Goal: Book appointment/travel/reservation

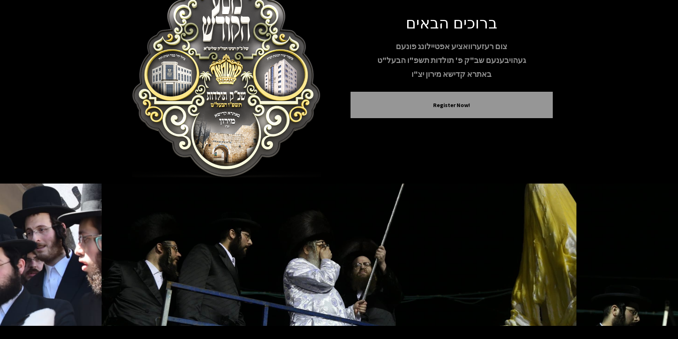
scroll to position [58, 0]
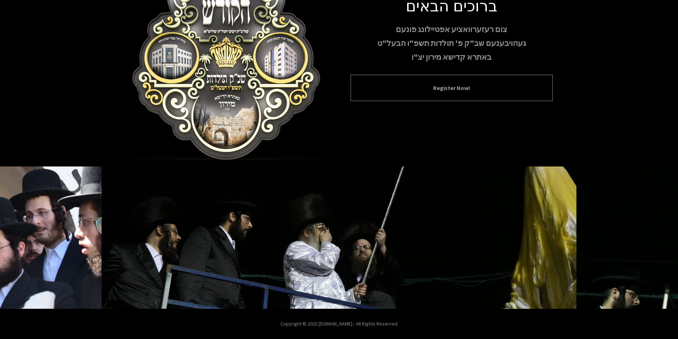
click at [396, 92] on button "Register Now!" at bounding box center [452, 88] width 184 height 9
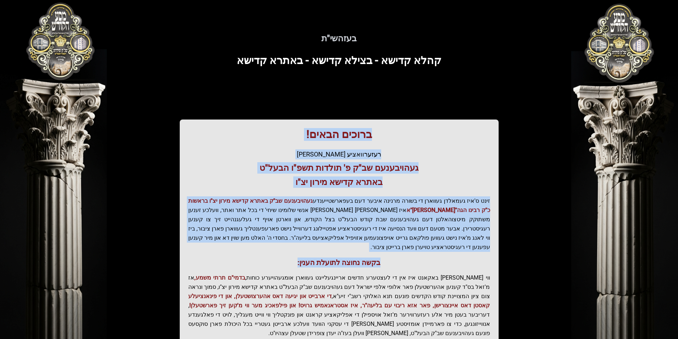
drag, startPoint x: 369, startPoint y: 134, endPoint x: 198, endPoint y: 244, distance: 202.8
click at [198, 244] on div "ברוכים הבאים! רעזערוואציע אפטיילונג פונעם געהויבענעם שב"ק פ' תולדות תשפ"ו הבעל"…" at bounding box center [339, 243] width 319 height 246
drag, startPoint x: 364, startPoint y: 139, endPoint x: 227, endPoint y: 246, distance: 174.3
click at [227, 246] on div "ברוכים הבאים! רעזערוואציע אפטיילונג פונעם געהויבענעם שב"ק פ' תולדות תשפ"ו הבעל"…" at bounding box center [339, 243] width 319 height 246
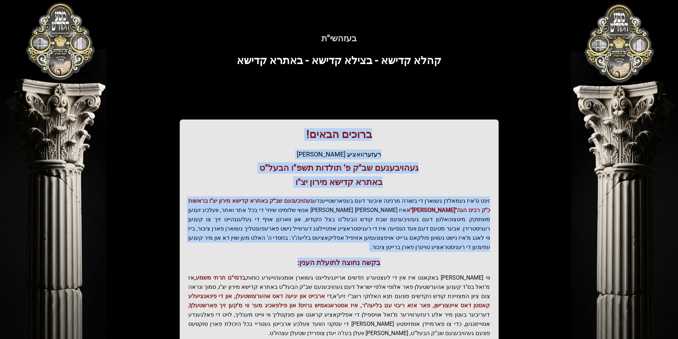
click at [227, 246] on div "ברוכים הבאים! רעזערוואציע אפטיילונג פונעם געהויבענעם שב"ק פ' תולדות תשפ"ו הבעל"…" at bounding box center [339, 243] width 319 height 246
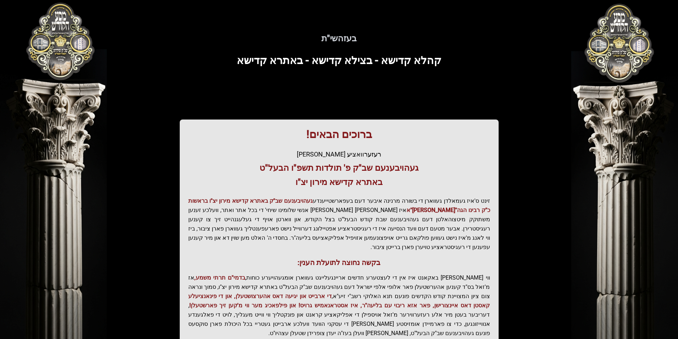
drag, startPoint x: 370, startPoint y: 133, endPoint x: 209, endPoint y: 236, distance: 191.1
click at [209, 236] on div "ברוכים הבאים! רעזערוואציע אפטיילונג פונעם געהויבענעם שב"ק פ' תולדות תשפ"ו הבעל"…" at bounding box center [339, 243] width 319 height 246
click at [209, 236] on p "זינט ס'איז געמאלדן געווארן די בשורה מרנינה איבער דעם בעפארשטייענדע געהויבענעם ש…" at bounding box center [339, 225] width 302 height 56
drag, startPoint x: 372, startPoint y: 136, endPoint x: 212, endPoint y: 239, distance: 190.8
click at [212, 239] on div "ברוכים הבאים! רעזערוואציע אפטיילונג פונעם געהויבענעם שב"ק פ' תולדות תשפ"ו הבעל"…" at bounding box center [339, 243] width 319 height 246
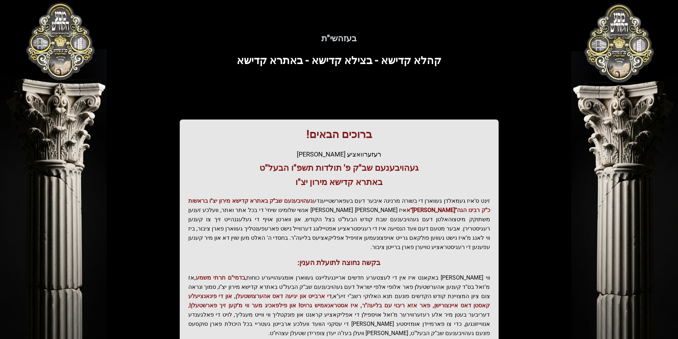
click at [212, 239] on p "זינט ס'איז געמאלדן געווארן די בשורה מרנינה איבער דעם בעפארשטייענדע געהויבענעם ש…" at bounding box center [339, 225] width 302 height 56
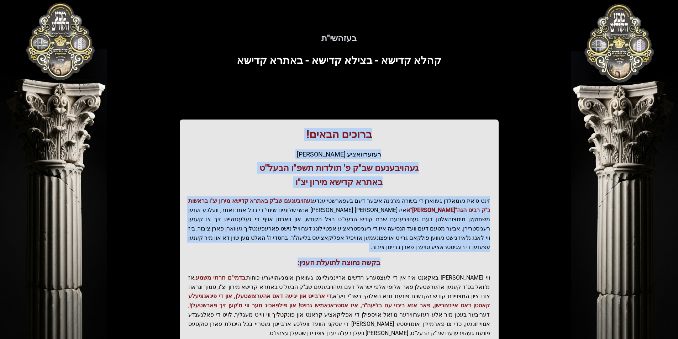
drag, startPoint x: 390, startPoint y: 129, endPoint x: 208, endPoint y: 244, distance: 214.9
click at [208, 244] on div "ברוכים הבאים! רעזערוואציע אפטיילונג פונעם געהויבענעם שב"ק פ' תולדות תשפ"ו הבעל"…" at bounding box center [339, 243] width 319 height 246
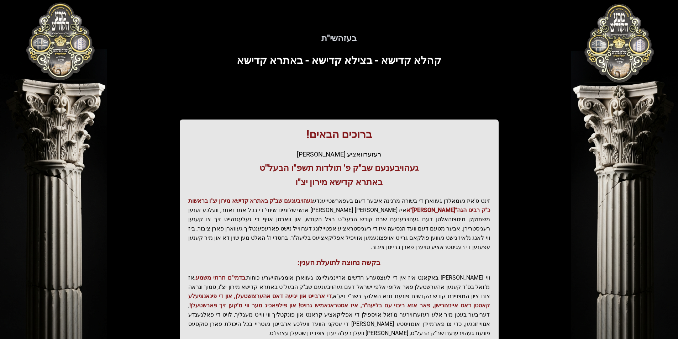
drag, startPoint x: 381, startPoint y: 130, endPoint x: 225, endPoint y: 241, distance: 191.5
click at [225, 241] on div "ברוכים הבאים! רעזערוואציע אפטיילונג פונעם געהויבענעם שב"ק פ' תולדות תשפ"ו הבעל"…" at bounding box center [339, 243] width 319 height 246
click at [390, 136] on h1 "ברוכים הבאים!" at bounding box center [339, 134] width 302 height 13
drag, startPoint x: 382, startPoint y: 253, endPoint x: 276, endPoint y: 250, distance: 106.2
click at [276, 258] on h3 "בקשה נחוצה לתועלת הענין:" at bounding box center [339, 263] width 302 height 10
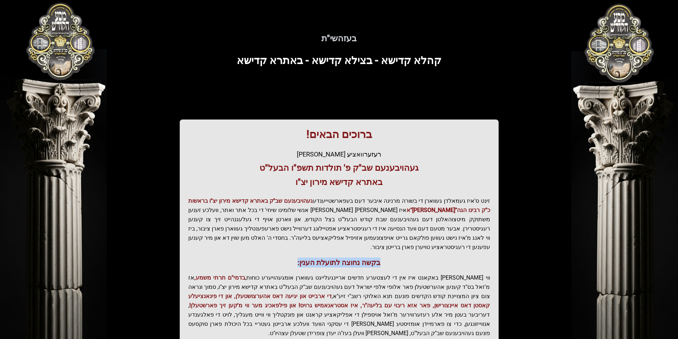
click at [276, 258] on h3 "בקשה נחוצה לתועלת הענין:" at bounding box center [339, 263] width 302 height 10
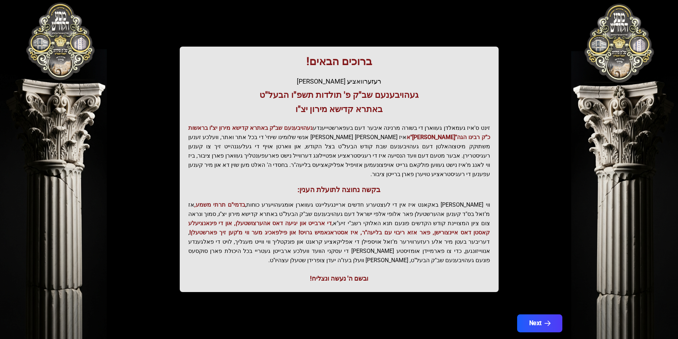
click at [533, 315] on button "Next" at bounding box center [539, 324] width 45 height 18
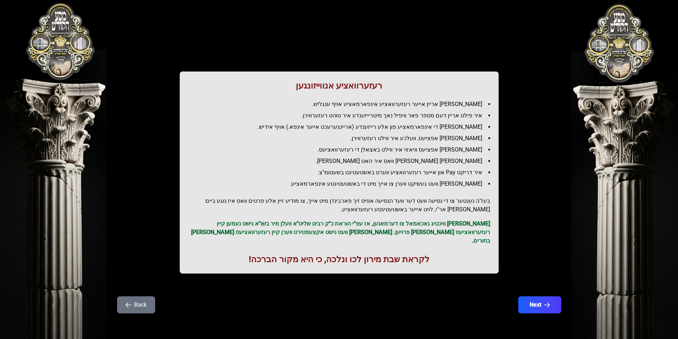
scroll to position [0, 0]
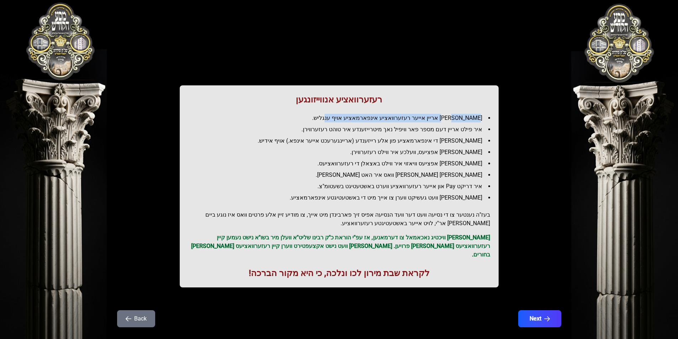
drag, startPoint x: 473, startPoint y: 117, endPoint x: 352, endPoint y: 117, distance: 121.1
click at [352, 117] on li "[PERSON_NAME] אריין אייער רעזערוואציע אינפארמאציע אויף ענגליש." at bounding box center [342, 118] width 296 height 9
drag, startPoint x: 421, startPoint y: 129, endPoint x: 344, endPoint y: 129, distance: 77.3
click at [344, 129] on li "איר פילט אריין דעם מספר פאר וויפיל נאך מיטרייזענדע איר טוהט רעזערווירן." at bounding box center [342, 129] width 296 height 9
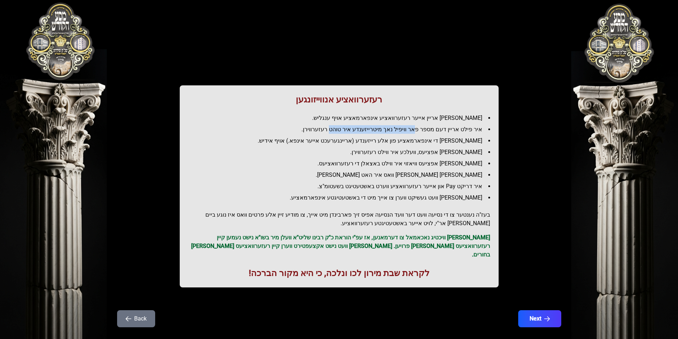
click at [344, 129] on li "איר פילט אריין דעם מספר פאר וויפיל נאך מיטרייזענדע איר טוהט רעזערווירן." at bounding box center [342, 129] width 296 height 9
drag, startPoint x: 416, startPoint y: 129, endPoint x: 309, endPoint y: 128, distance: 106.5
click at [309, 128] on li "איר פילט אריין דעם מספר פאר וויפיל נאך מיטרייזענדע איר טוהט רעזערווירן." at bounding box center [342, 129] width 296 height 9
click at [312, 131] on li "איר פילט אריין דעם מספר פאר וויפיל נאך מיטרייזענדע איר טוהט רעזערווירן." at bounding box center [342, 129] width 296 height 9
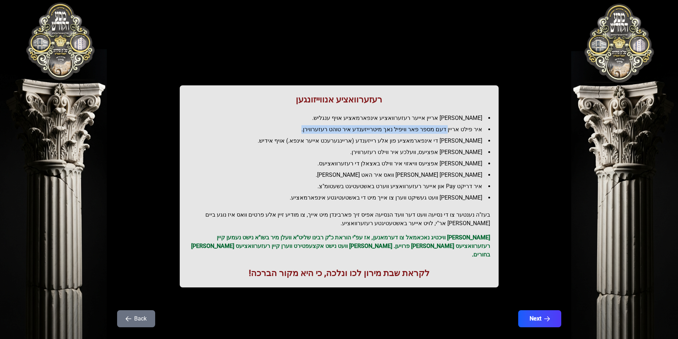
drag, startPoint x: 339, startPoint y: 146, endPoint x: 307, endPoint y: 146, distance: 31.7
click at [307, 146] on ul "[PERSON_NAME] אריין אייער רעזערוואציע אינפארמאציע אויף ענגליש. איר פילט אריין ד…" at bounding box center [339, 158] width 302 height 88
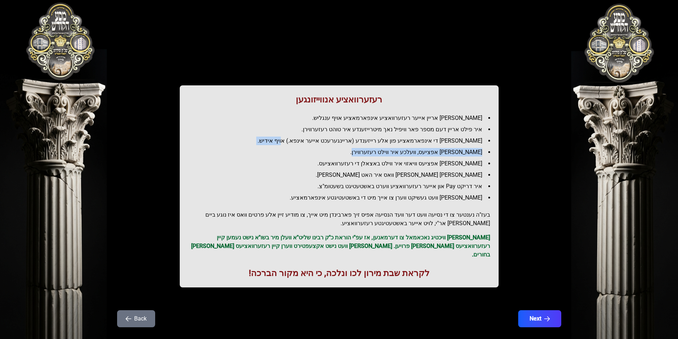
drag, startPoint x: 377, startPoint y: 146, endPoint x: 308, endPoint y: 145, distance: 69.1
click at [308, 145] on ul "[PERSON_NAME] אריין אייער רעזערוואציע אינפארמאציע אויף ענגליש. איר פילט אריין ד…" at bounding box center [339, 158] width 302 height 88
click at [308, 145] on li "[PERSON_NAME] די אינפארמאציע פון אלע רייזענדע (אריינגערעכט אייער אינפא.) אויף א…" at bounding box center [342, 141] width 296 height 9
drag, startPoint x: 308, startPoint y: 142, endPoint x: 297, endPoint y: 145, distance: 10.6
click at [297, 145] on li "[PERSON_NAME] די אינפארמאציע פון אלע רייזענדע (אריינגערעכט אייער אינפא.) אויף א…" at bounding box center [342, 141] width 296 height 9
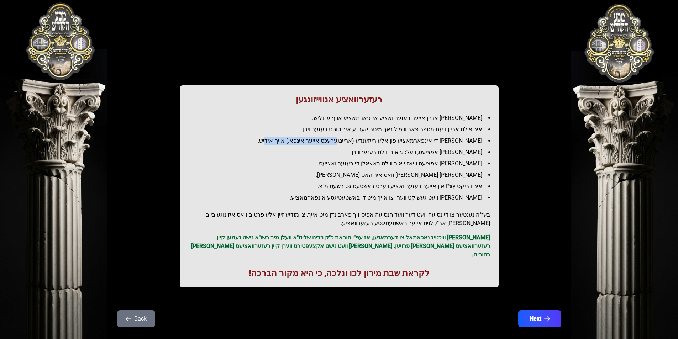
click at [296, 145] on li "[PERSON_NAME] די אינפארמאציע פון אלע רייזענדע (אריינגערעכט אייער אינפא.) אויף א…" at bounding box center [342, 141] width 296 height 9
click at [300, 143] on li "[PERSON_NAME] די אינפארמאציע פון אלע רייזענדע (אריינגערעכט אייער אינפא.) אויף א…" at bounding box center [342, 141] width 296 height 9
click at [369, 152] on li "[PERSON_NAME] אפציעס, וועלכע איר ווילט רעזערווירן." at bounding box center [342, 152] width 296 height 9
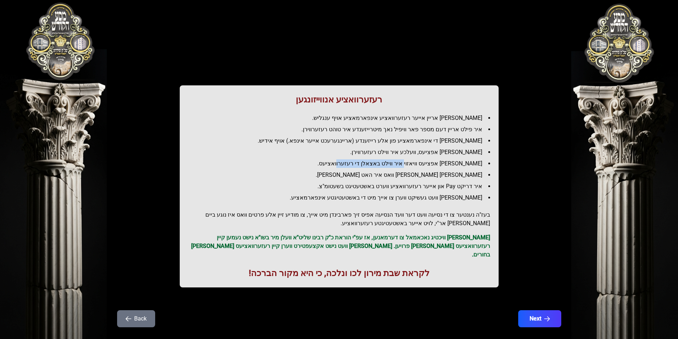
click at [332, 163] on li "[PERSON_NAME] אפציעס וויאזוי איר ווילט באצאלן די רעזערוואציעס." at bounding box center [342, 164] width 296 height 9
drag, startPoint x: 426, startPoint y: 176, endPoint x: 334, endPoint y: 170, distance: 91.7
click at [334, 170] on ul "[PERSON_NAME] אריין אייער רעזערוואציע אינפארמאציע אויף ענגליש. איר פילט אריין ד…" at bounding box center [339, 158] width 302 height 88
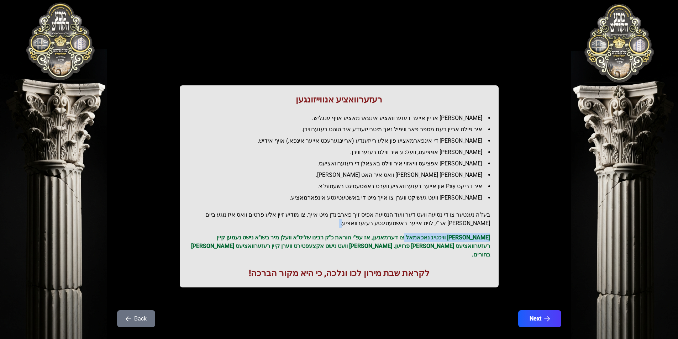
drag, startPoint x: 301, startPoint y: 224, endPoint x: 296, endPoint y: 223, distance: 5.1
click at [297, 223] on div "רעזערוואציע אנווייזונגען איר לייגט אריין אייער רעזערוואציע אינפארמאציע אויף ענג…" at bounding box center [339, 186] width 319 height 202
click at [296, 223] on h2 "בעז"ה נענטער צו די נסיעה וועט דער וועד הנסיעה אפיס זיך פארבינדן מיט אייך, צו מו…" at bounding box center [339, 219] width 302 height 17
click at [288, 215] on div "רעזערוואציע אנווייזונגען איר לייגט אריין אייער רעזערוואציע אינפארמאציע אויף ענג…" at bounding box center [339, 186] width 319 height 202
click at [288, 215] on h2 "בעז"ה נענטער צו די נסיעה וועט דער וועד הנסיעה אפיס זיך פארבינדן מיט אייך, צו מו…" at bounding box center [339, 219] width 302 height 17
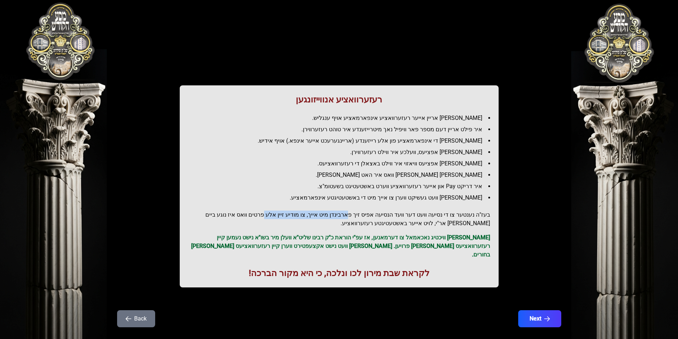
drag, startPoint x: 356, startPoint y: 216, endPoint x: 279, endPoint y: 215, distance: 77.3
click at [279, 215] on h2 "בעז"ה נענטער צו די נסיעה וועט דער וועד הנסיעה אפיס זיך פארבינדן מיט אייך, צו מו…" at bounding box center [339, 219] width 302 height 17
click at [535, 310] on button "Next" at bounding box center [539, 319] width 45 height 18
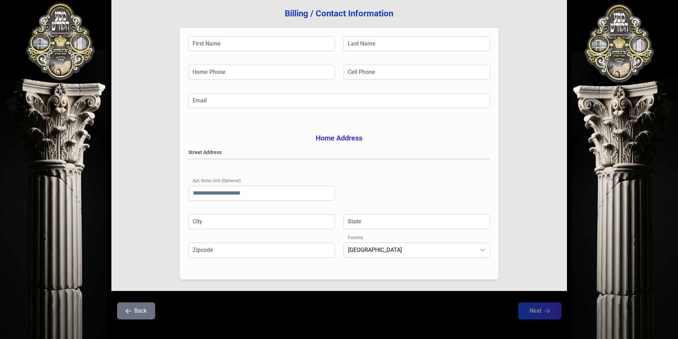
scroll to position [102, 0]
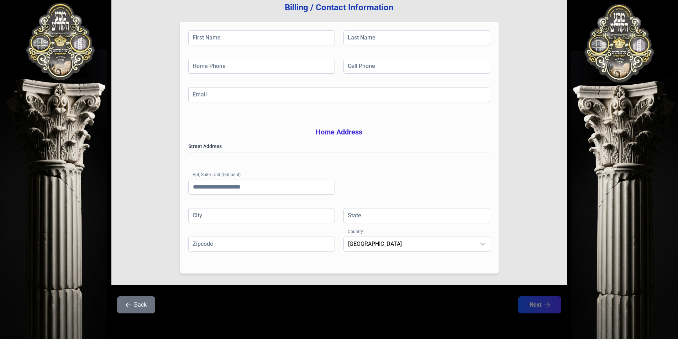
click at [134, 308] on button "Back" at bounding box center [136, 305] width 38 height 17
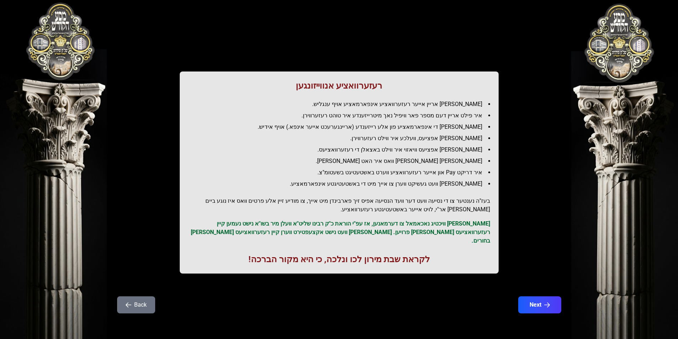
scroll to position [0, 0]
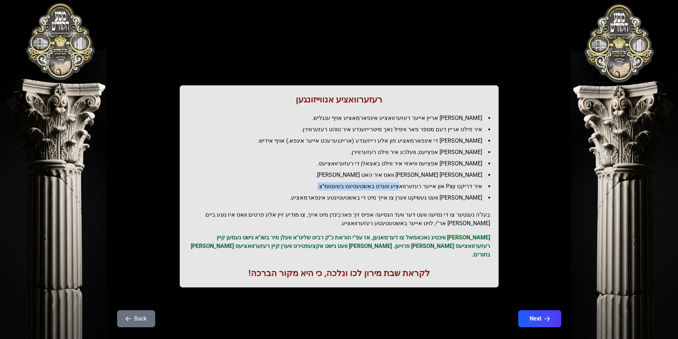
drag, startPoint x: 408, startPoint y: 187, endPoint x: 330, endPoint y: 187, distance: 78.0
click at [330, 187] on li "איר דריקט Pay און אייער רעזערוואציע ווערט באשטעטיגט בשעטומ"צ." at bounding box center [342, 186] width 296 height 9
click at [340, 196] on li "[PERSON_NAME] וועט געשיקט ווערן צו אייך מיט די באשטעטיגטע אינפארמאציע." at bounding box center [342, 198] width 296 height 9
